Goal: Find specific page/section: Find specific page/section

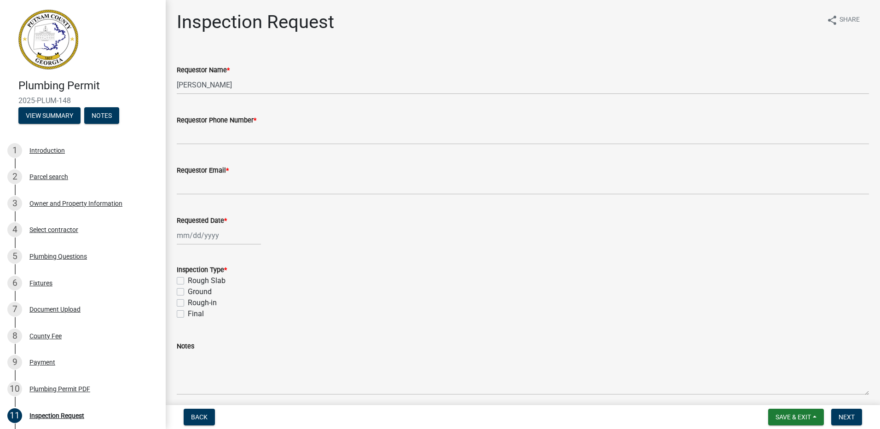
click at [59, 56] on img at bounding box center [48, 40] width 60 height 60
click at [795, 418] on span "Save & Exit" at bounding box center [793, 416] width 35 height 7
click at [772, 397] on button "Save & Exit" at bounding box center [787, 393] width 74 height 22
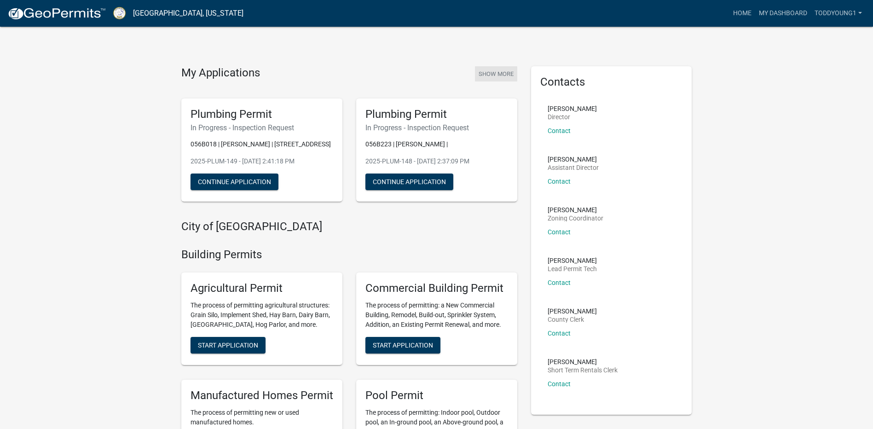
click at [498, 72] on button "Show More" at bounding box center [496, 73] width 42 height 15
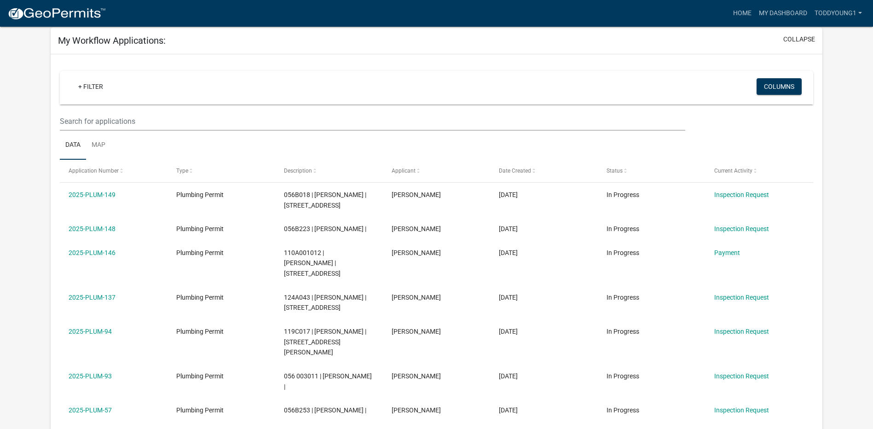
scroll to position [46, 0]
click at [96, 149] on link "Map" at bounding box center [98, 144] width 25 height 29
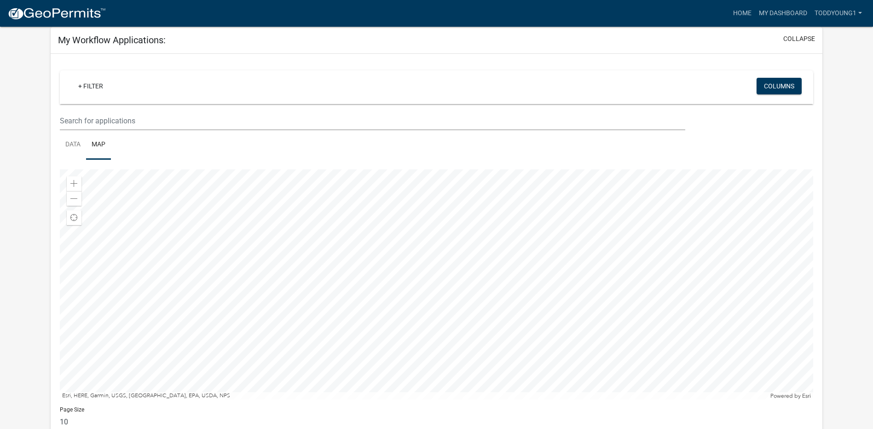
click at [448, 222] on div at bounding box center [437, 284] width 754 height 230
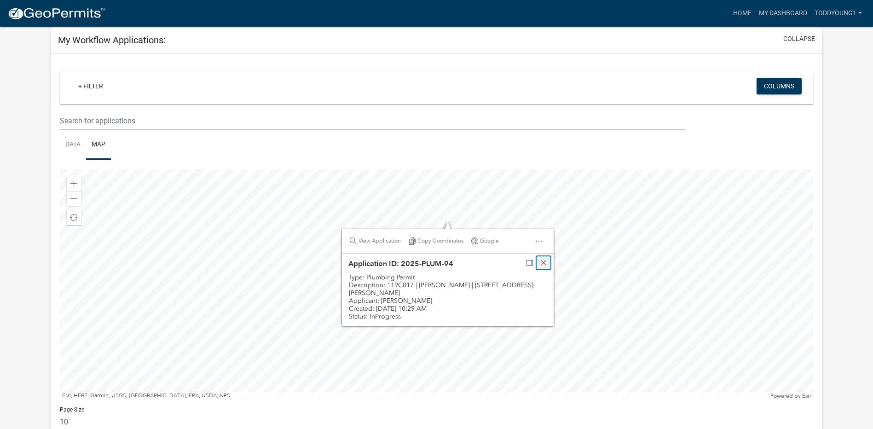
click at [547, 262] on div "Close" at bounding box center [544, 262] width 14 height 13
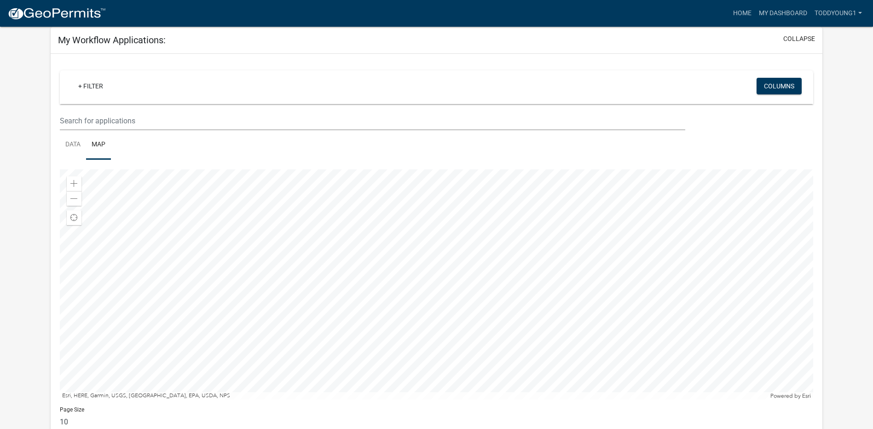
click at [481, 309] on div at bounding box center [437, 284] width 754 height 230
click at [654, 262] on div at bounding box center [437, 284] width 754 height 230
click at [623, 253] on div at bounding box center [437, 284] width 754 height 230
click at [353, 307] on div at bounding box center [437, 284] width 754 height 230
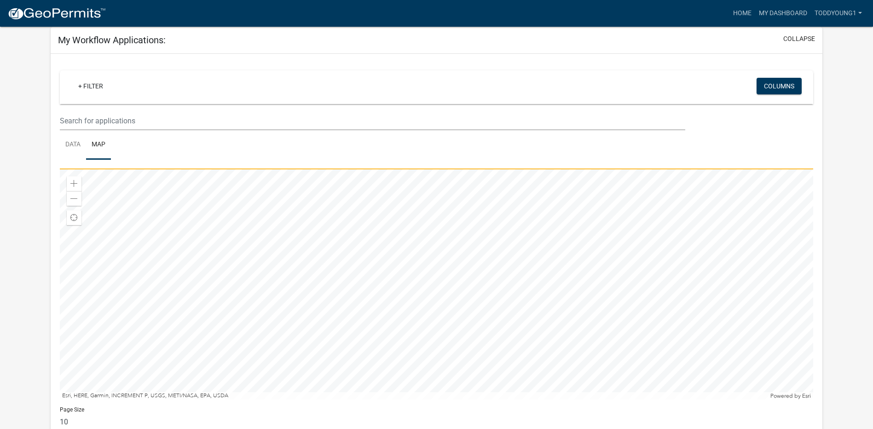
click at [409, 315] on div at bounding box center [437, 284] width 754 height 230
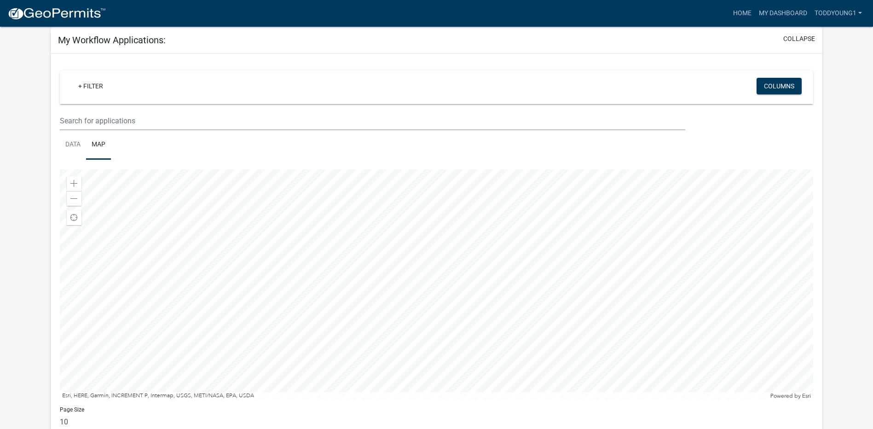
click at [586, 297] on div at bounding box center [437, 284] width 754 height 230
click at [400, 277] on div at bounding box center [437, 284] width 754 height 230
click at [623, 294] on div at bounding box center [437, 284] width 754 height 230
click at [650, 356] on div at bounding box center [437, 284] width 754 height 230
click at [497, 315] on div at bounding box center [437, 284] width 754 height 230
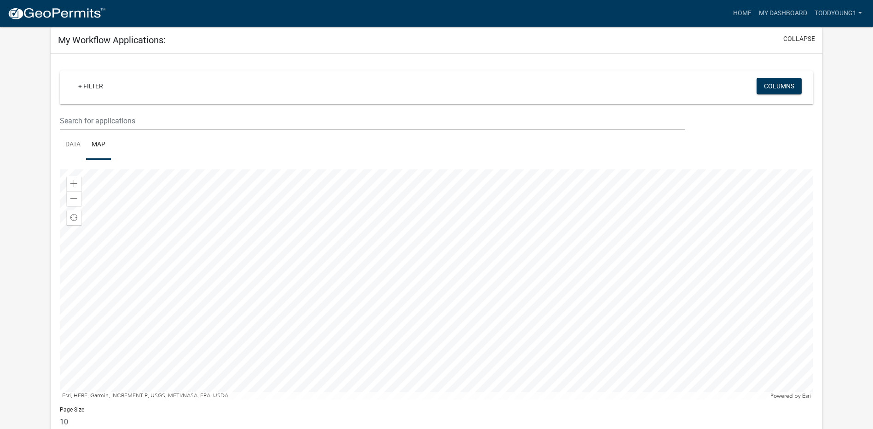
click at [516, 256] on div at bounding box center [437, 284] width 754 height 230
click at [620, 294] on div at bounding box center [437, 284] width 754 height 230
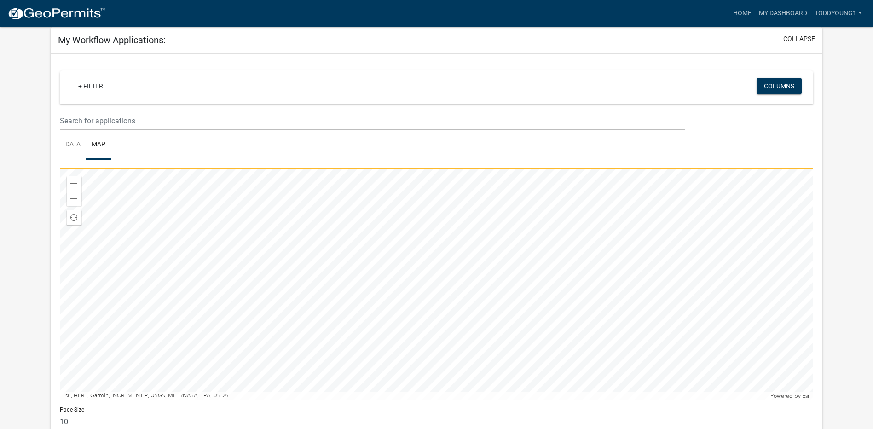
click at [650, 361] on div at bounding box center [437, 284] width 754 height 230
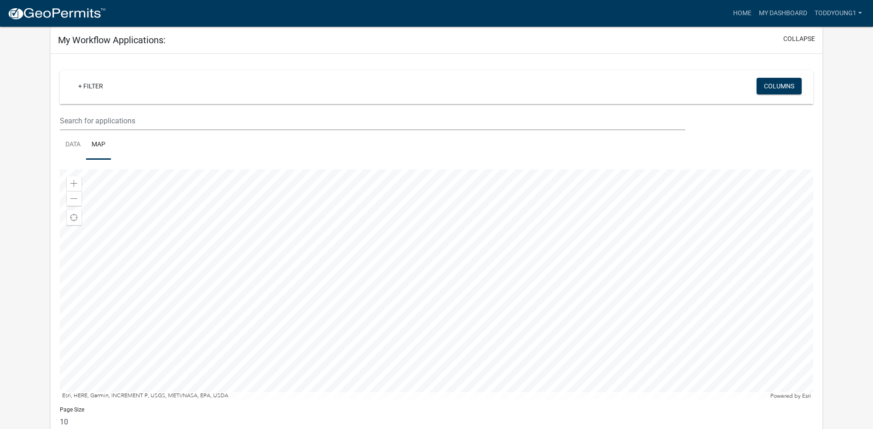
click at [634, 272] on div at bounding box center [437, 284] width 754 height 230
click at [626, 238] on div at bounding box center [437, 284] width 754 height 230
click at [709, 358] on div at bounding box center [437, 284] width 754 height 230
click at [709, 371] on div at bounding box center [437, 284] width 754 height 230
click at [679, 306] on div at bounding box center [437, 284] width 754 height 230
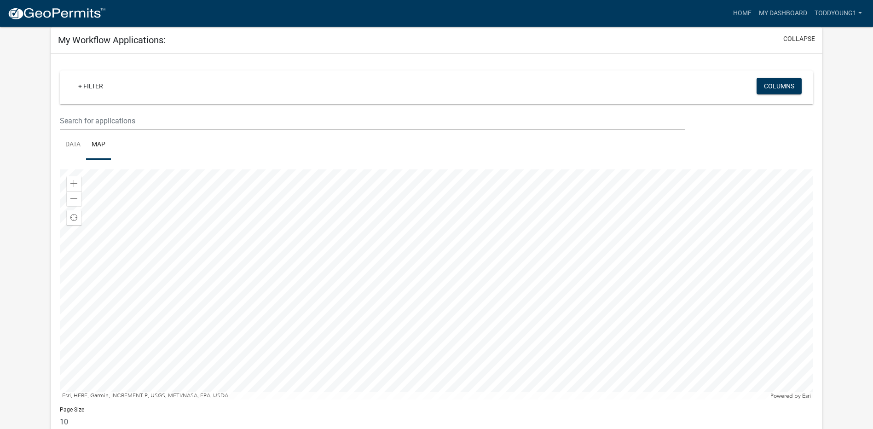
click at [609, 276] on div at bounding box center [437, 284] width 754 height 230
click at [666, 293] on div at bounding box center [437, 284] width 754 height 230
click at [599, 318] on div at bounding box center [437, 284] width 754 height 230
click at [615, 318] on div at bounding box center [437, 284] width 754 height 230
click at [698, 325] on div at bounding box center [437, 284] width 754 height 230
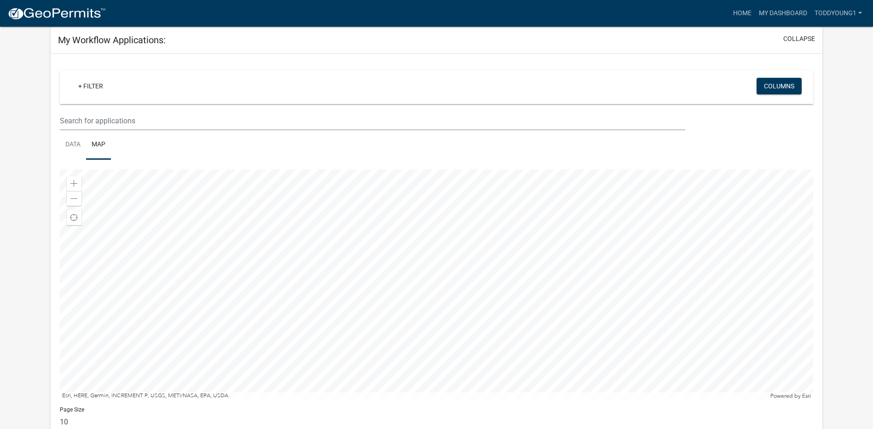
click at [723, 292] on div at bounding box center [437, 284] width 754 height 230
click at [725, 322] on div at bounding box center [437, 284] width 754 height 230
click at [723, 335] on div at bounding box center [437, 284] width 754 height 230
click at [238, 60] on div "+ Filter Columns Data Map Zoom in Zoom out Find my location Esri, HERE, Garmin,…" at bounding box center [437, 251] width 772 height 394
